Goal: Find specific page/section: Find specific page/section

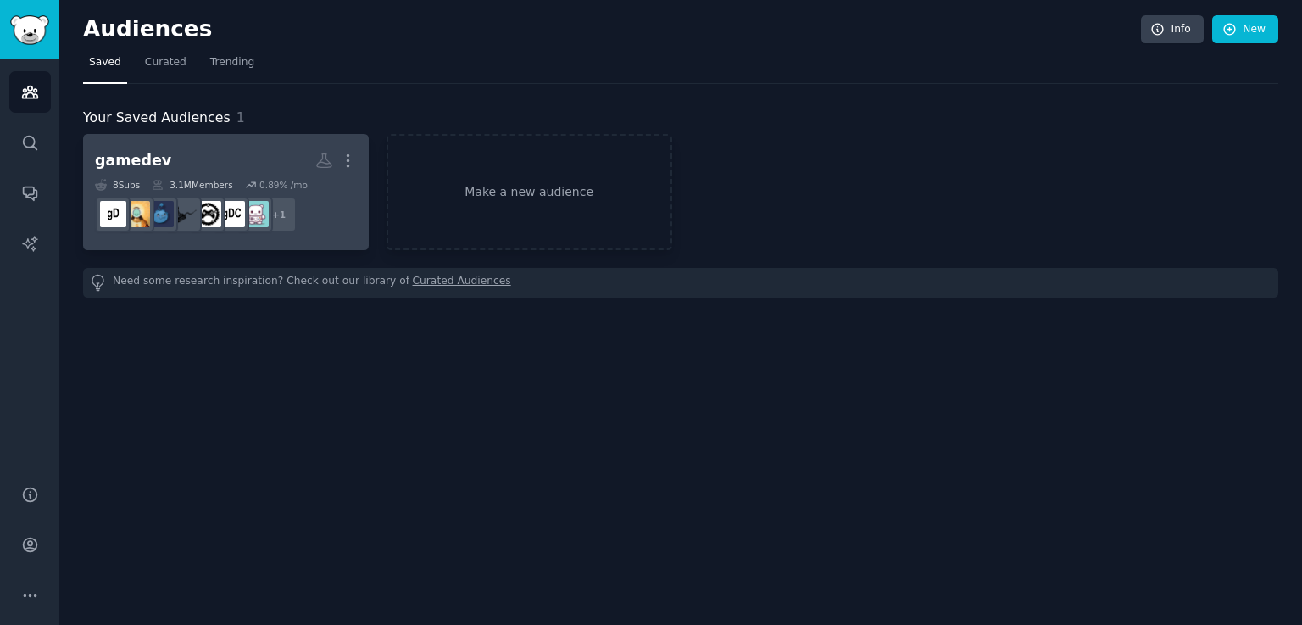
click at [264, 134] on link "gamedev More 8 Sub s 3.1M Members 0.89 % /mo + 1" at bounding box center [226, 192] width 286 height 116
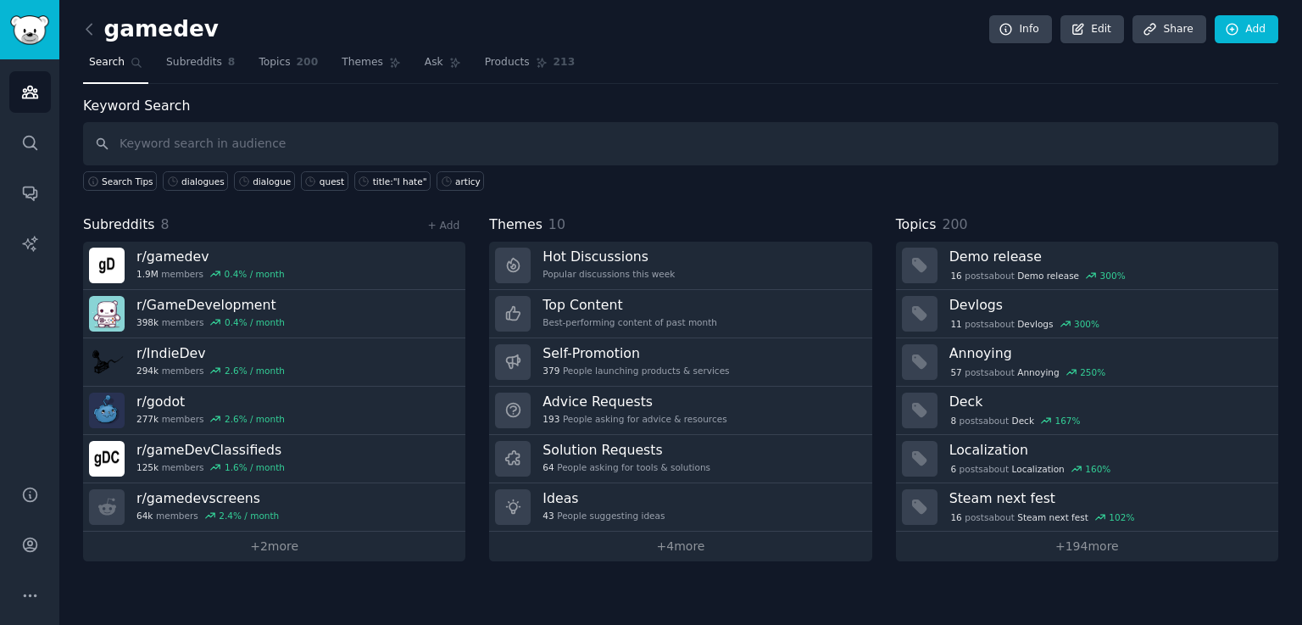
click at [295, 144] on input "text" at bounding box center [680, 143] width 1195 height 43
type input "manage"
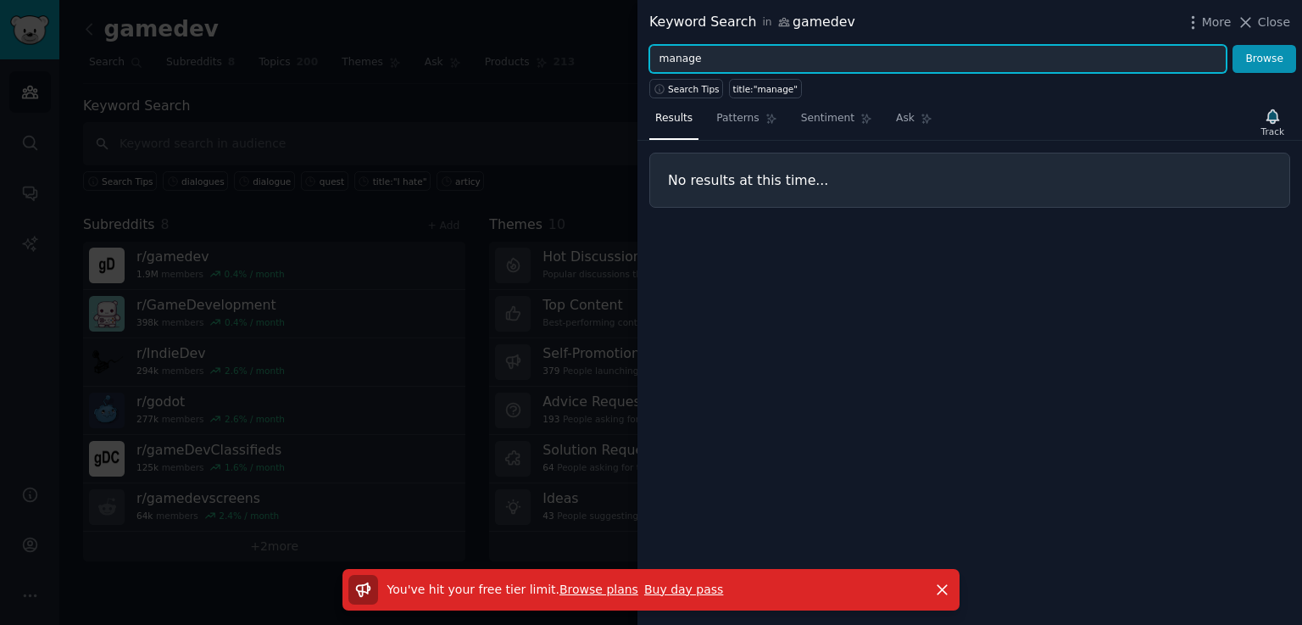
click at [673, 53] on input "manage" at bounding box center [937, 59] width 577 height 29
